Goal: Communication & Community: Answer question/provide support

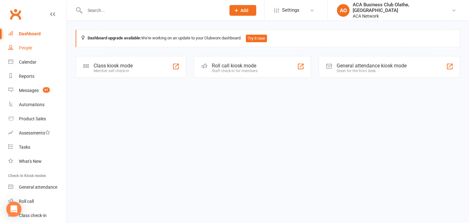
click at [25, 48] on div "People" at bounding box center [25, 47] width 13 height 5
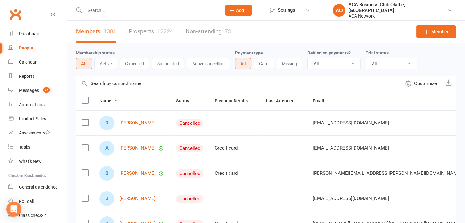
click at [144, 34] on link "Prospects 12224" at bounding box center [151, 32] width 44 height 22
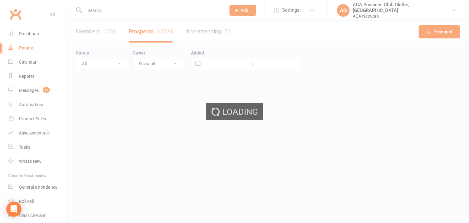
select select "100"
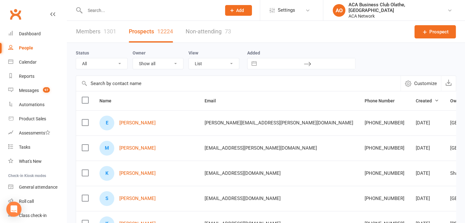
click at [124, 126] on div "E Ethan Lind" at bounding box center [146, 123] width 94 height 15
click at [129, 119] on div "E Ethan Lind" at bounding box center [146, 123] width 94 height 15
click at [130, 122] on link "[PERSON_NAME]" at bounding box center [137, 122] width 36 height 5
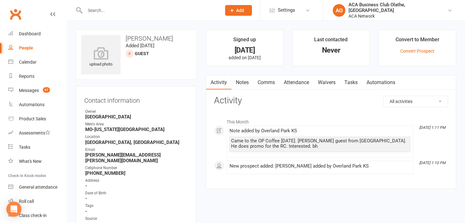
select select "100"
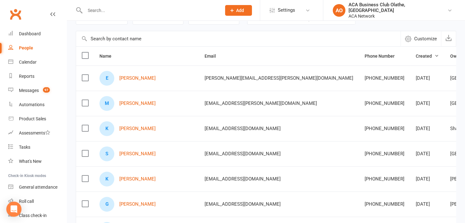
scroll to position [46, 0]
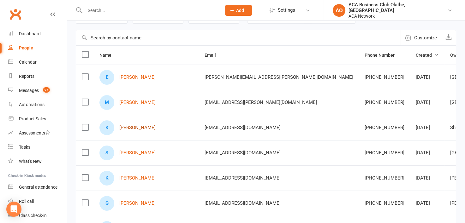
click at [127, 125] on link "[PERSON_NAME]" at bounding box center [137, 127] width 36 height 5
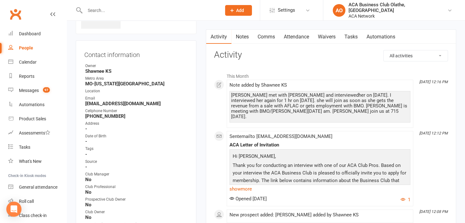
scroll to position [45, 0]
click at [239, 36] on link "Notes" at bounding box center [242, 37] width 22 height 15
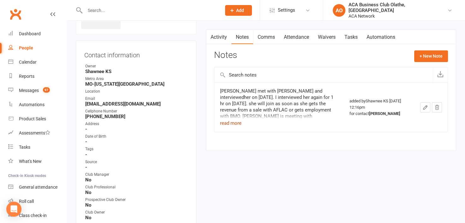
click at [233, 120] on button "read more" at bounding box center [230, 124] width 21 height 8
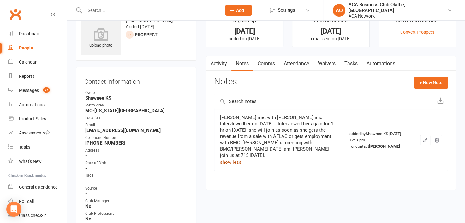
scroll to position [16, 0]
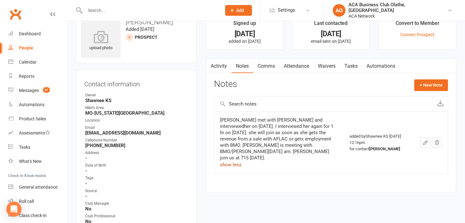
scroll to position [45, 0]
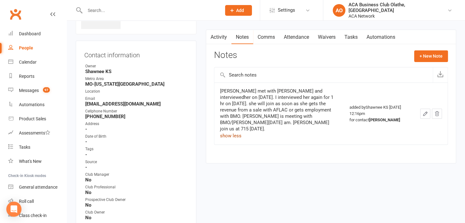
select select "100"
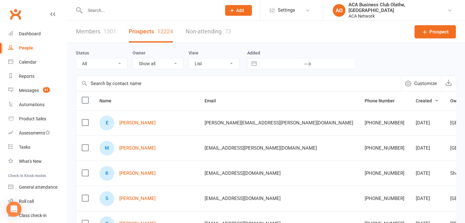
click at [175, 63] on select "Show all [PERSON_NAME] [PERSON_NAME] ACA Global ACA Marketing [PERSON_NAME] [GE…" at bounding box center [158, 63] width 50 height 11
click at [136, 146] on link "[PERSON_NAME]" at bounding box center [137, 148] width 36 height 5
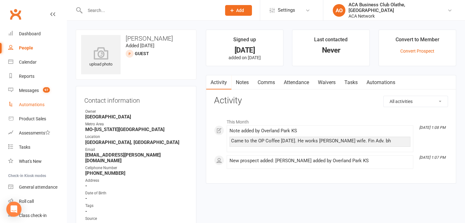
click at [45, 99] on link "Automations" at bounding box center [37, 105] width 58 height 14
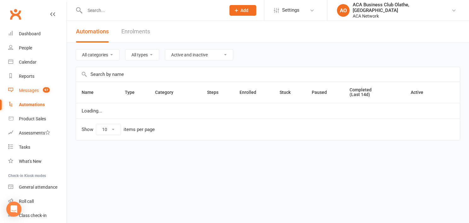
click at [35, 92] on div "Messages" at bounding box center [29, 90] width 20 height 5
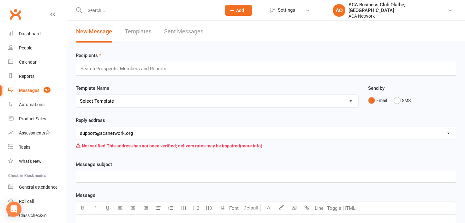
click at [173, 29] on link "Sent Messages" at bounding box center [183, 32] width 39 height 22
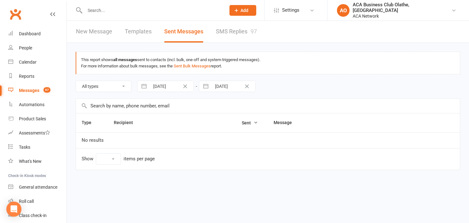
select select "10"
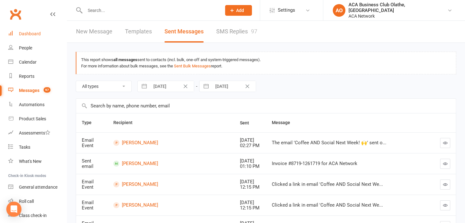
click at [26, 32] on div "Dashboard" at bounding box center [30, 33] width 22 height 5
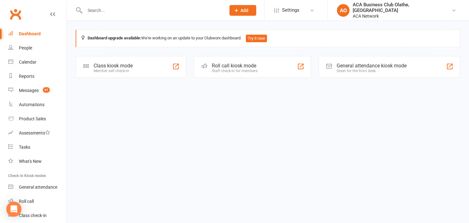
click at [33, 29] on link "Dashboard" at bounding box center [37, 34] width 58 height 14
click at [26, 45] on div "People" at bounding box center [25, 47] width 13 height 5
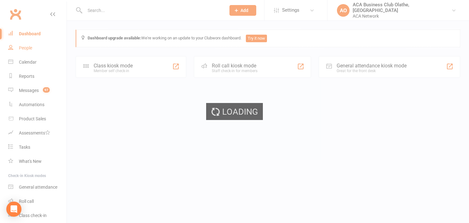
select select "100"
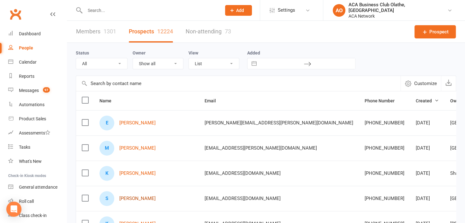
click at [136, 199] on link "[PERSON_NAME]" at bounding box center [137, 198] width 36 height 5
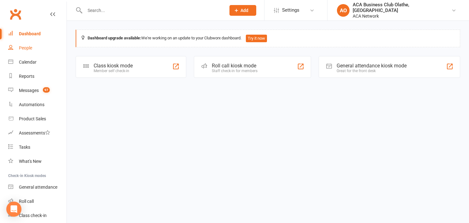
click at [26, 46] on div "People" at bounding box center [25, 47] width 13 height 5
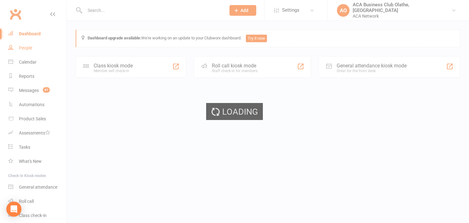
select select "100"
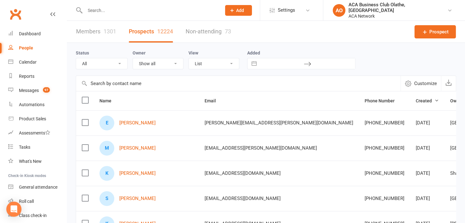
click at [176, 65] on select "Show all [PERSON_NAME] [PERSON_NAME] ACA Global ACA Marketing [PERSON_NAME] [GE…" at bounding box center [158, 63] width 50 height 11
select select "50893"
click at [133, 58] on select "Show all [PERSON_NAME] [PERSON_NAME] ACA Global ACA Marketing [PERSON_NAME] [GE…" at bounding box center [158, 63] width 50 height 11
click at [138, 120] on link "[PERSON_NAME]" at bounding box center [137, 122] width 36 height 5
click at [0, 0] on div "Loading" at bounding box center [0, 0] width 0 height 0
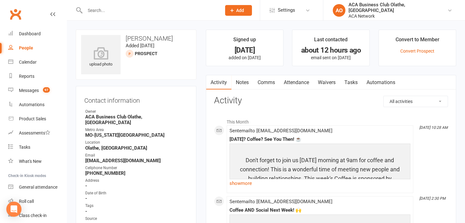
click at [241, 82] on link "Notes" at bounding box center [242, 82] width 22 height 15
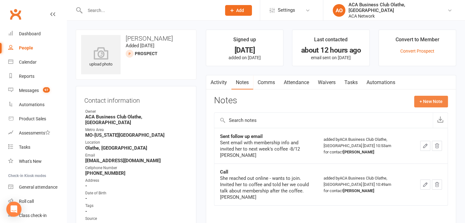
click at [428, 99] on button "+ New Note" at bounding box center [431, 101] width 34 height 11
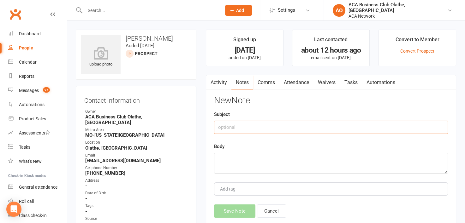
click at [227, 127] on input "text" at bounding box center [331, 127] width 234 height 13
type input "R"
type input "Follow up email"
click at [221, 155] on textarea at bounding box center [331, 163] width 234 height 21
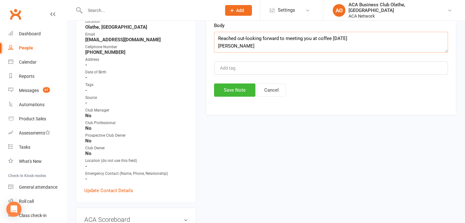
scroll to position [119, 0]
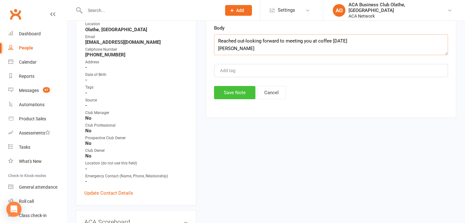
type textarea "Reached out-looking forward to meeting you at coffee [DATE] [PERSON_NAME]"
click at [237, 91] on button "Save Note" at bounding box center [234, 92] width 41 height 13
